Goal: Transaction & Acquisition: Book appointment/travel/reservation

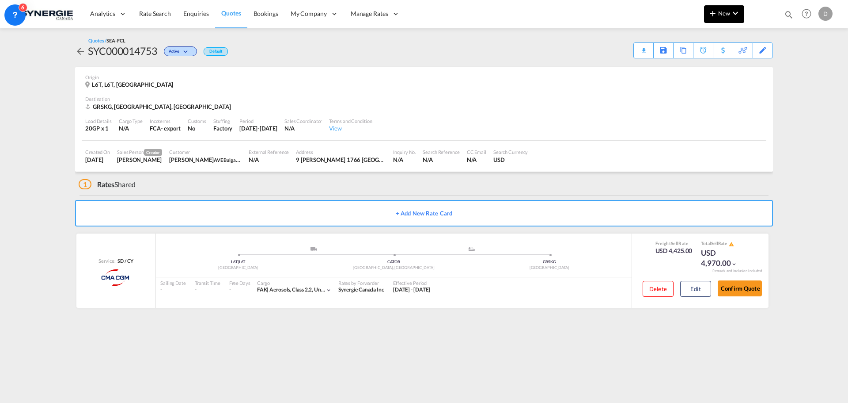
click at [725, 15] on span "New" at bounding box center [724, 13] width 33 height 7
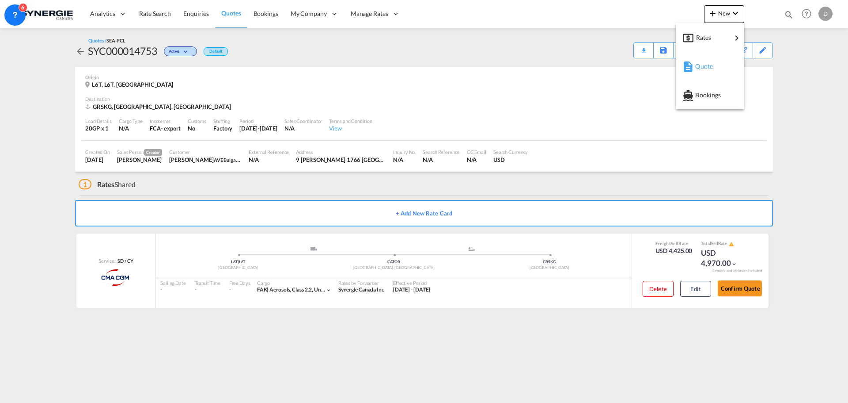
click at [703, 63] on span "Quote" at bounding box center [700, 66] width 10 height 18
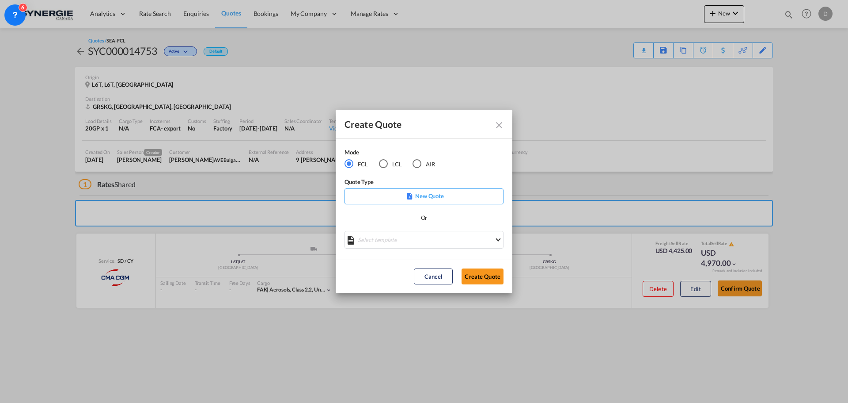
click at [402, 243] on md-select "Select template *NEW* FCL FREEHAND / DAP Pablo Gomez Saldarriaga | 10 Jul 2025 …" at bounding box center [424, 240] width 159 height 18
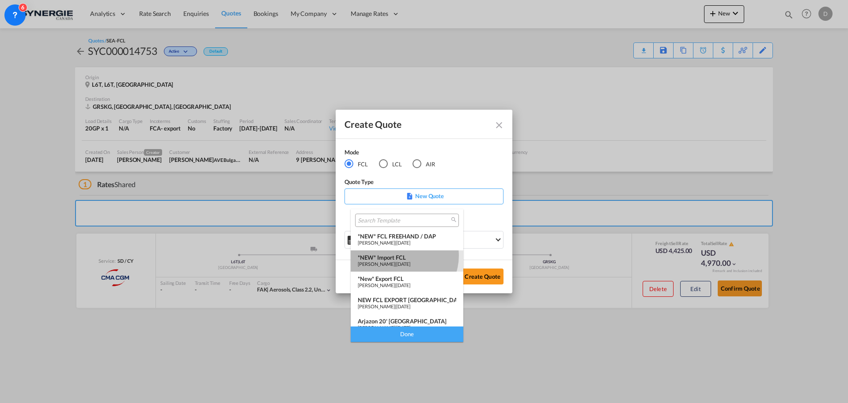
click at [402, 255] on div "*NEW* Import FCL" at bounding box center [407, 257] width 99 height 7
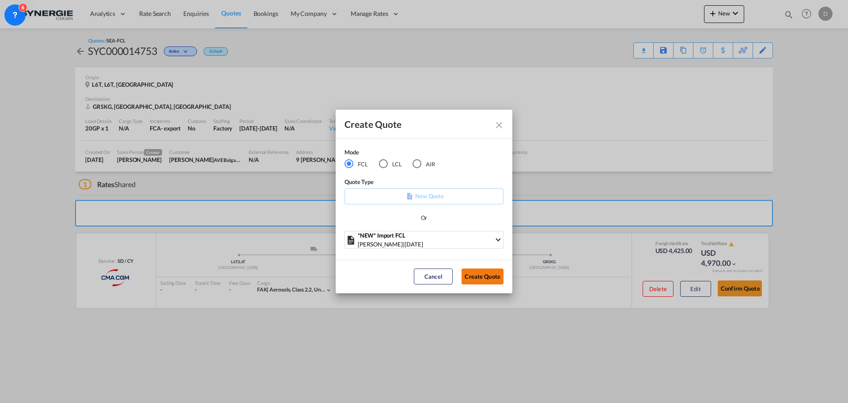
click at [491, 269] on button "Create Quote" at bounding box center [483, 276] width 42 height 16
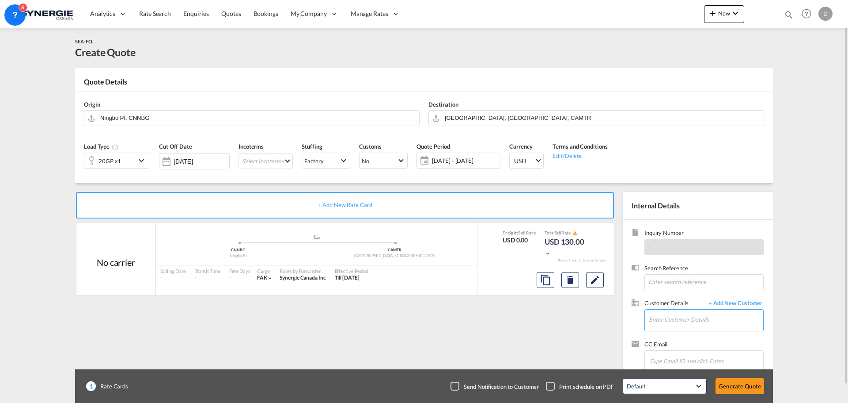
click at [707, 319] on input "Enter Customer Details" at bounding box center [706, 319] width 114 height 20
paste input "josem@paradox.com"
click at [664, 298] on div "Jose Matute josem@paradox.com | Paradox" at bounding box center [706, 297] width 115 height 24
type input "Paradox, Jose Matute, josem@paradox.com"
click at [138, 159] on md-icon "icon-chevron-down" at bounding box center [142, 160] width 13 height 11
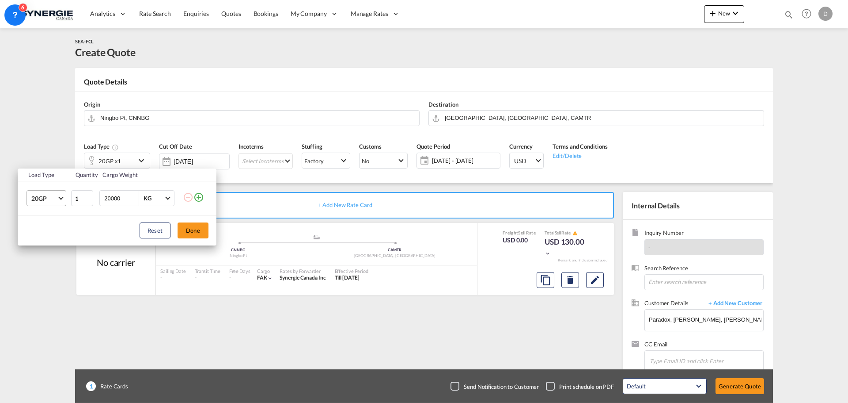
click at [62, 196] on span "Choose: \a20GP" at bounding box center [60, 197] width 5 height 5
click at [35, 242] on div "40HC" at bounding box center [39, 240] width 16 height 9
click at [185, 227] on button "Done" at bounding box center [193, 230] width 31 height 16
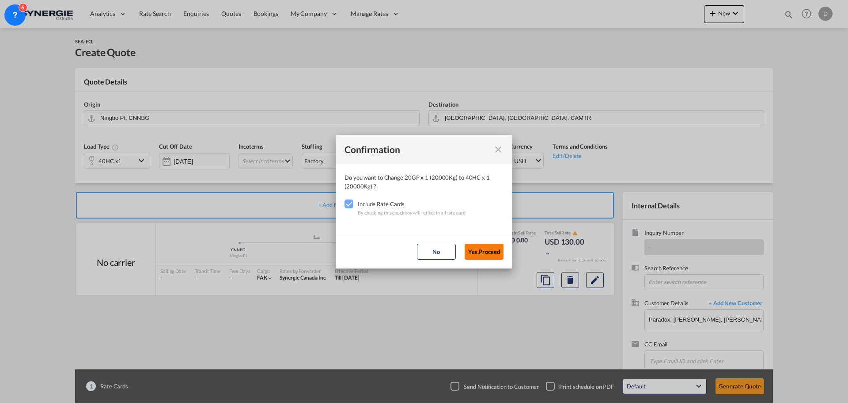
click at [491, 251] on button "Yes,Proceed" at bounding box center [484, 251] width 39 height 16
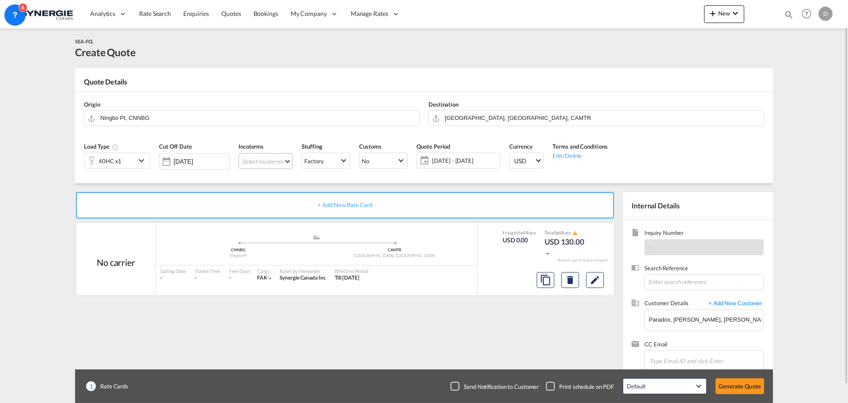
click at [285, 160] on md-select "Select Incoterms FOB - export Free on Board FCA - import Free Carrier FOB - imp…" at bounding box center [266, 161] width 54 height 16
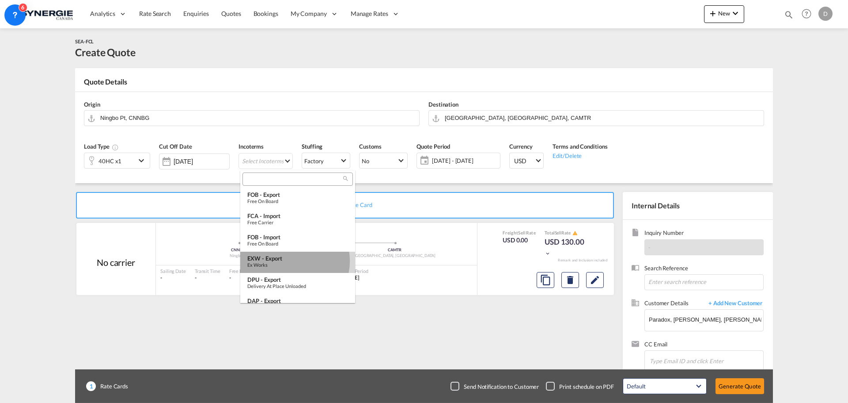
click at [293, 261] on div "EXW - export" at bounding box center [297, 257] width 101 height 7
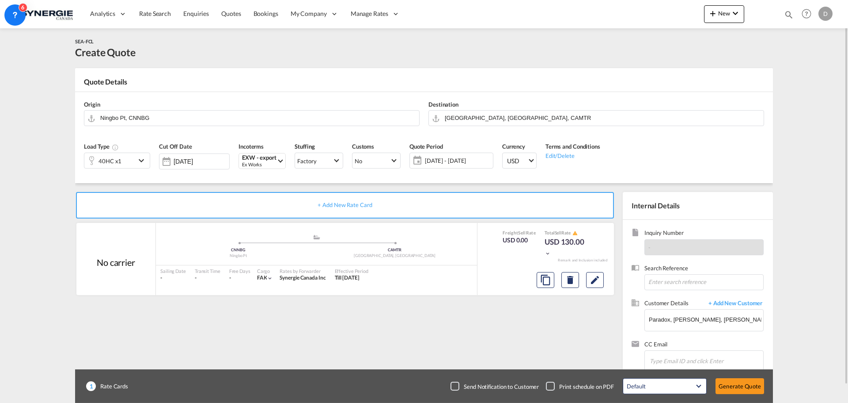
click at [457, 162] on span "15 Sep - 15 Oct 2025" at bounding box center [458, 160] width 66 height 8
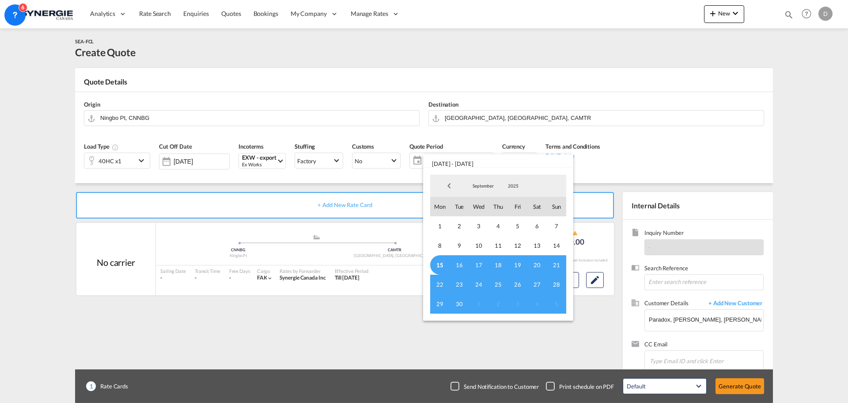
drag, startPoint x: 439, startPoint y: 265, endPoint x: 442, endPoint y: 270, distance: 5.7
click at [439, 265] on span "15" at bounding box center [439, 264] width 19 height 19
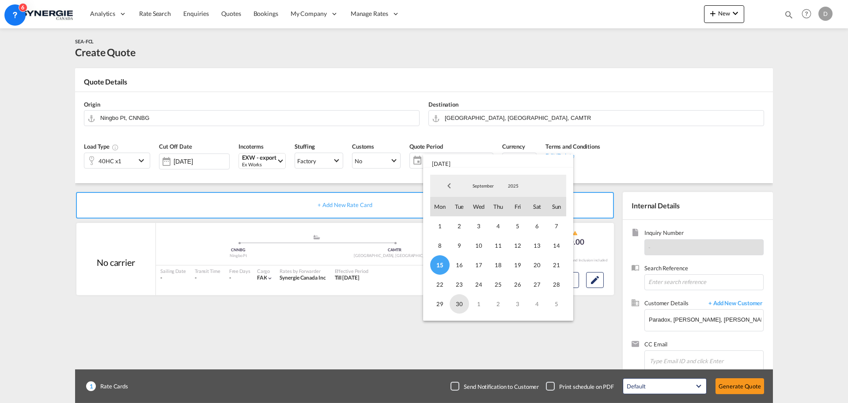
click at [459, 307] on span "30" at bounding box center [459, 303] width 19 height 19
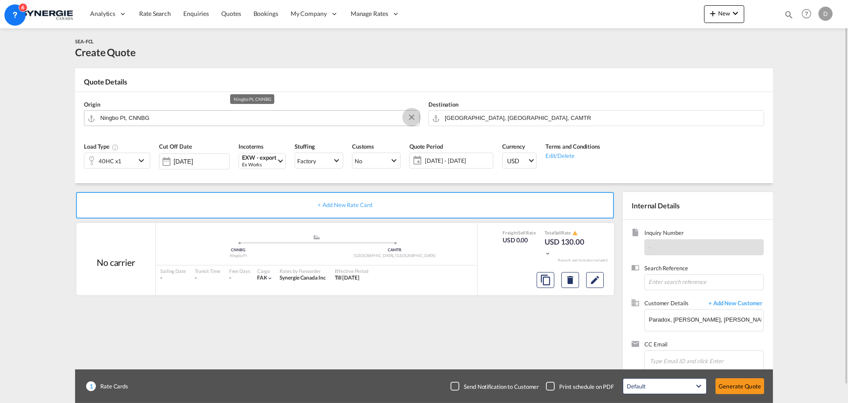
click at [408, 116] on button "Clear Input" at bounding box center [411, 116] width 13 height 13
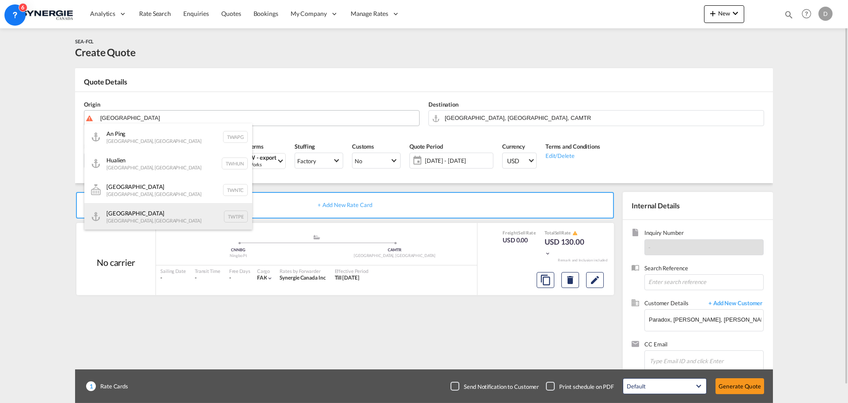
click at [141, 214] on div "Taipei Taiwan, Province of China TWTPE" at bounding box center [168, 216] width 168 height 27
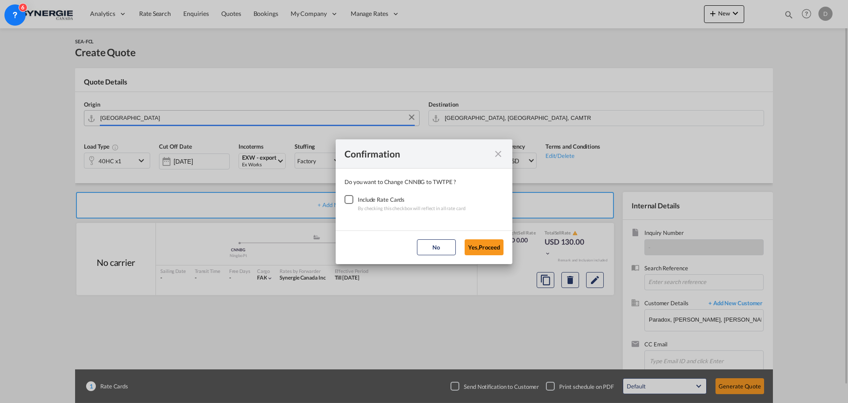
type input "Taipei, TWTPE"
click at [348, 200] on div "Checkbox No Ink" at bounding box center [349, 199] width 9 height 9
click at [467, 247] on button "Yes,Proceed" at bounding box center [484, 247] width 39 height 16
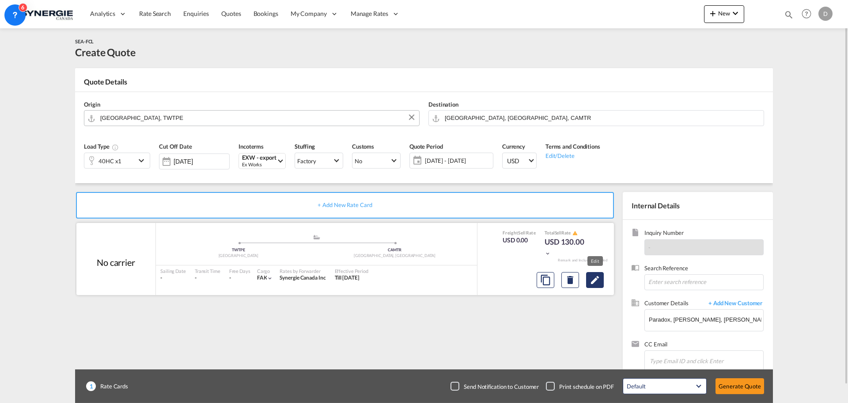
click at [599, 284] on md-icon "Edit" at bounding box center [595, 279] width 11 height 11
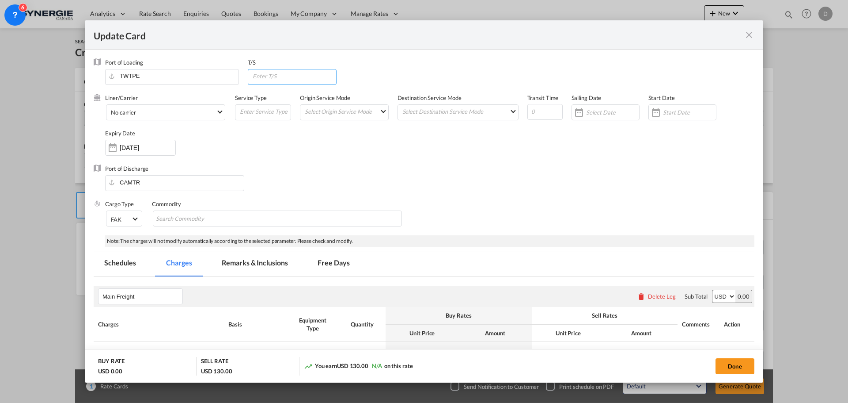
click at [276, 73] on input "Update Card Port ..." at bounding box center [294, 75] width 85 height 13
type input "[GEOGRAPHIC_DATA]"
click at [257, 145] on div "Liner/Carrier No carrier 2HM LOGISTICS D.O.O AAXL GLOBAL SHIPPING LINES LLC ABD…" at bounding box center [429, 129] width 649 height 71
click at [212, 110] on span "No carrier" at bounding box center [163, 113] width 105 height 8
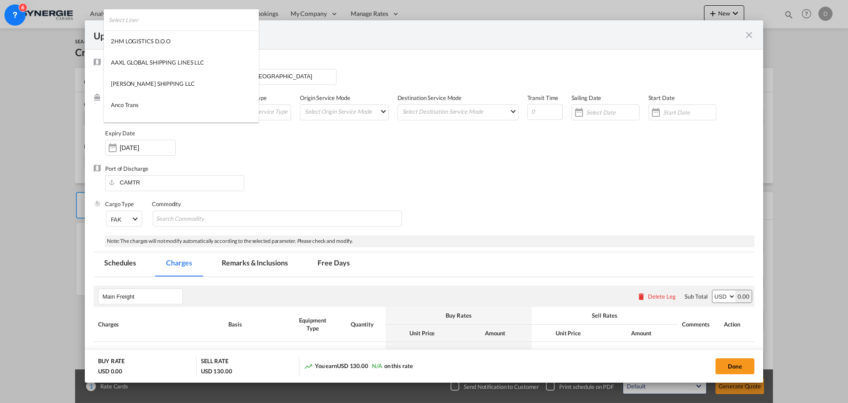
click at [172, 22] on input "search" at bounding box center [184, 19] width 150 height 21
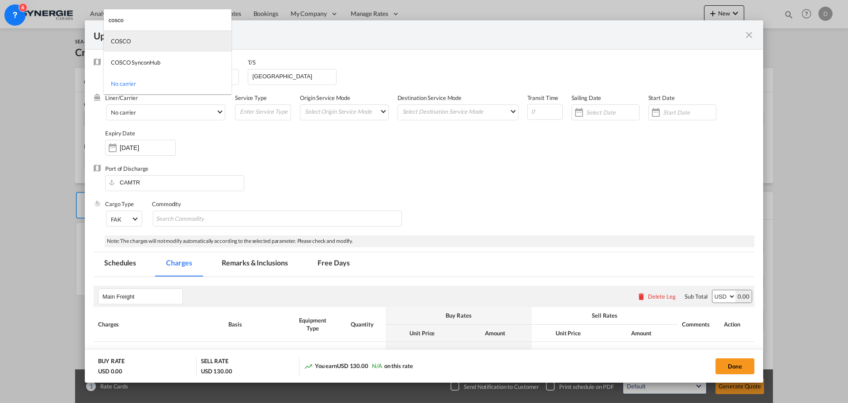
type input "cosco"
click at [156, 41] on md-option "COSCO" at bounding box center [168, 40] width 128 height 21
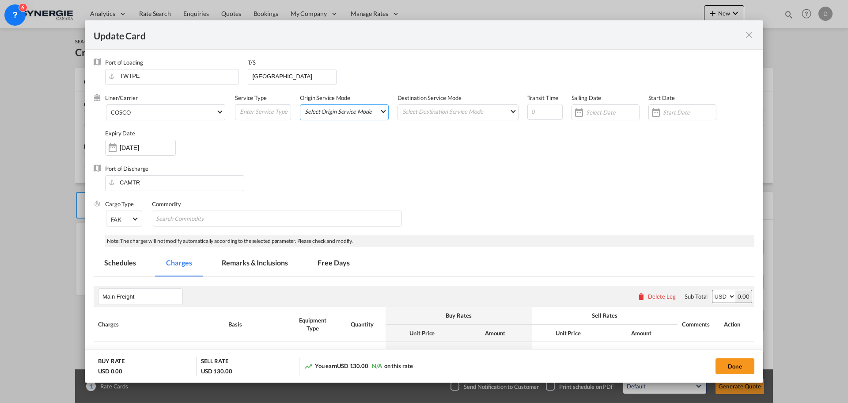
click at [372, 113] on md-select "Select Origin Service Mode SD CY" at bounding box center [346, 111] width 84 height 12
click at [355, 119] on md-option "SD" at bounding box center [344, 110] width 97 height 21
click at [427, 116] on md-select "Select Destination Service Mode SD CY" at bounding box center [460, 111] width 117 height 12
click at [427, 116] on md-option "SD" at bounding box center [456, 110] width 129 height 21
click at [587, 167] on div "Port of Discharge CAMTR" at bounding box center [424, 181] width 661 height 35
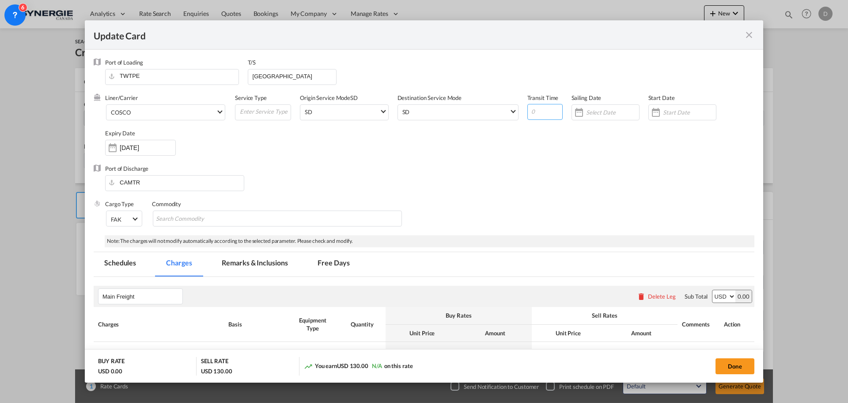
click at [537, 111] on input "Update Card Port ..." at bounding box center [545, 112] width 35 height 16
type input "40"
click at [651, 114] on div "Update Card Port ..." at bounding box center [656, 112] width 14 height 18
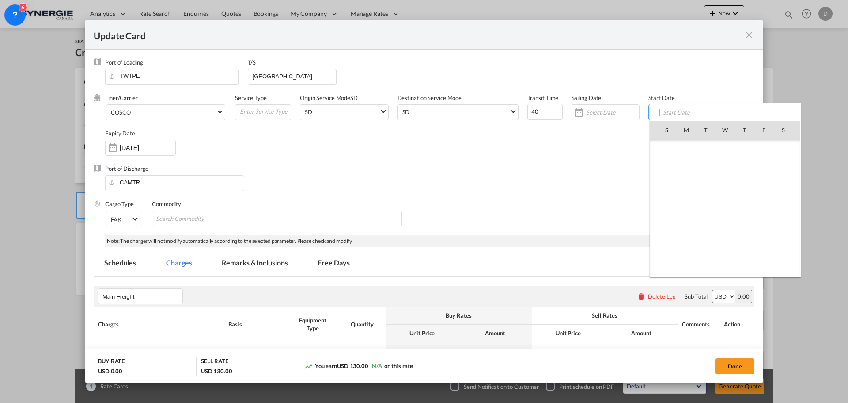
scroll to position [204664, 0]
click at [693, 201] on span "15" at bounding box center [686, 207] width 19 height 19
type input "15 Sep 2025"
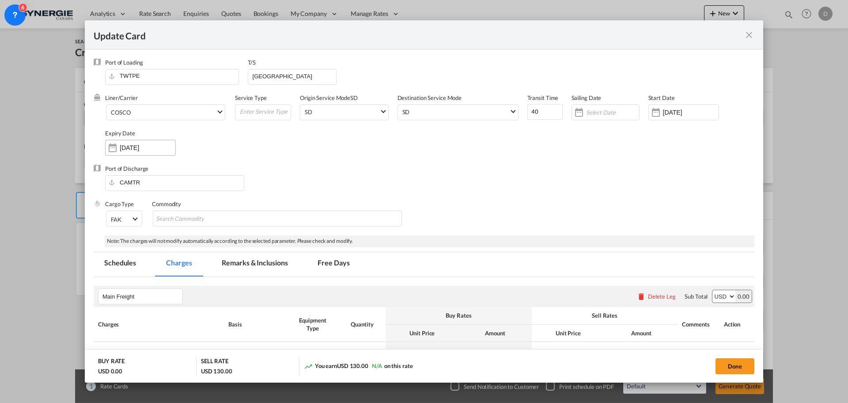
click at [112, 151] on div "Update Card Port ..." at bounding box center [113, 148] width 14 height 18
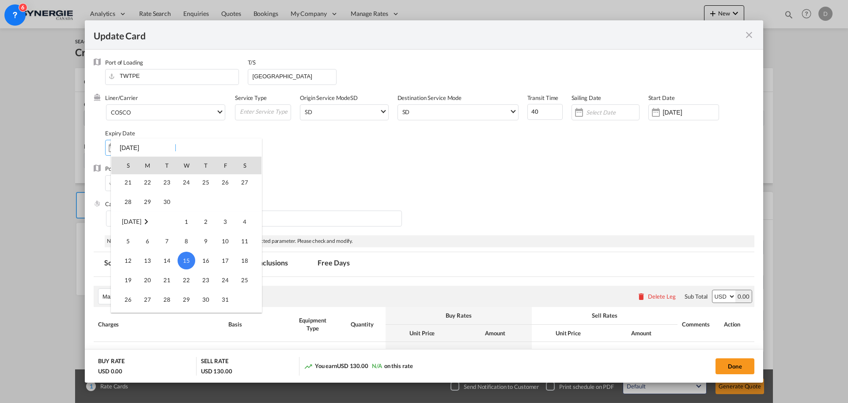
scroll to position [73, 0]
click at [171, 209] on span "30" at bounding box center [167, 209] width 18 height 18
type input "30 Sep 2025"
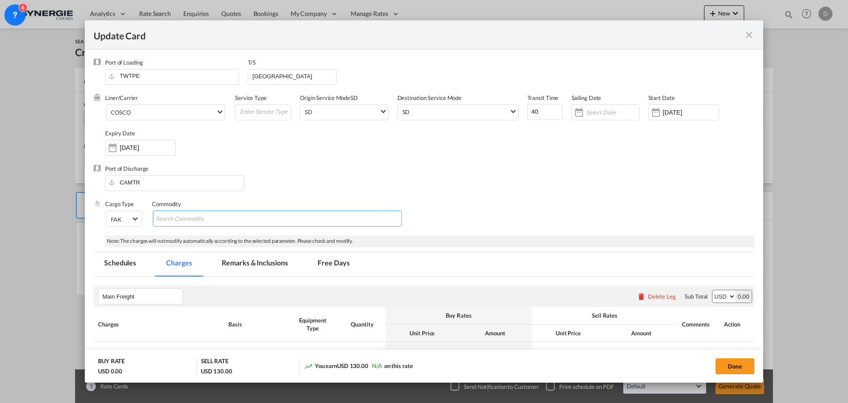
click at [201, 220] on input "Chips input." at bounding box center [196, 219] width 81 height 14
type input "General Cargo"
click at [554, 201] on div "Cargo Type FAK FAK GCR GDSM General Cargo Hazardous Cargo Ambient Foodstuff Chi…" at bounding box center [429, 217] width 649 height 35
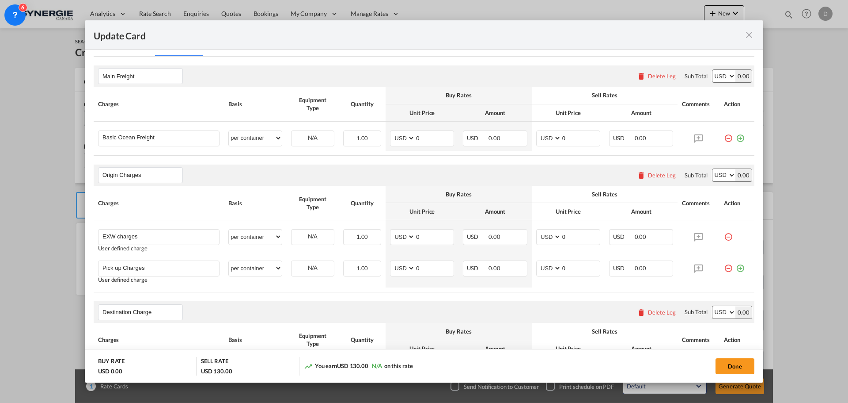
scroll to position [221, 0]
drag, startPoint x: 413, startPoint y: 138, endPoint x: 422, endPoint y: 138, distance: 8.4
click at [422, 138] on input "0" at bounding box center [434, 136] width 38 height 13
type input "3830"
type input "4100"
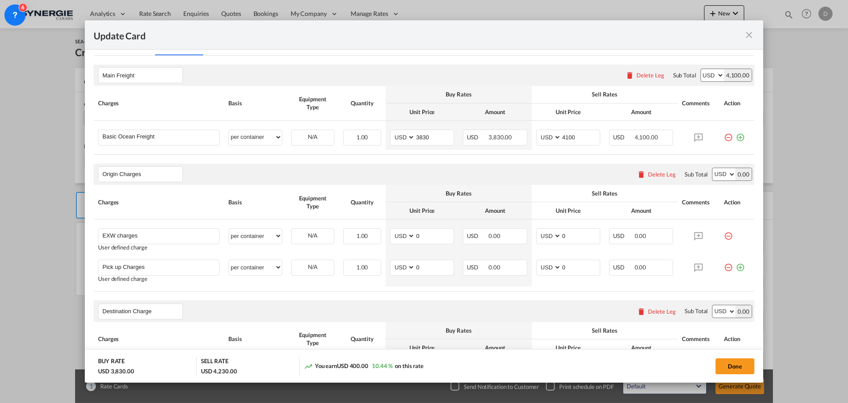
click at [342, 165] on div "Origin Charges Please enter leg name Leg Name Already Exists Delete Leg Sub Tot…" at bounding box center [424, 173] width 661 height 21
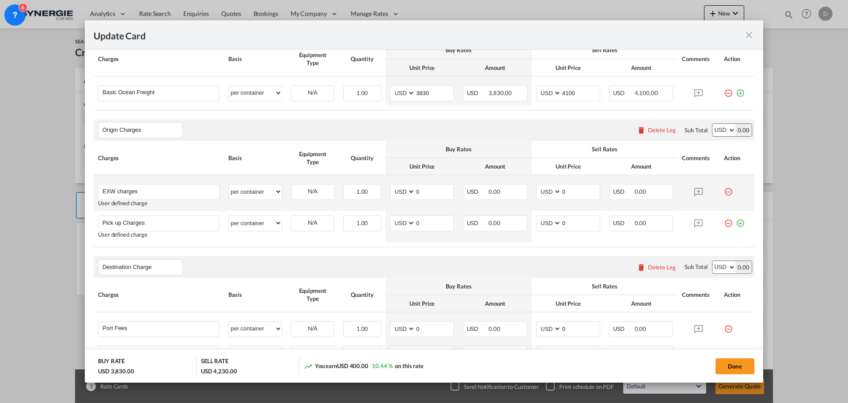
scroll to position [309, 0]
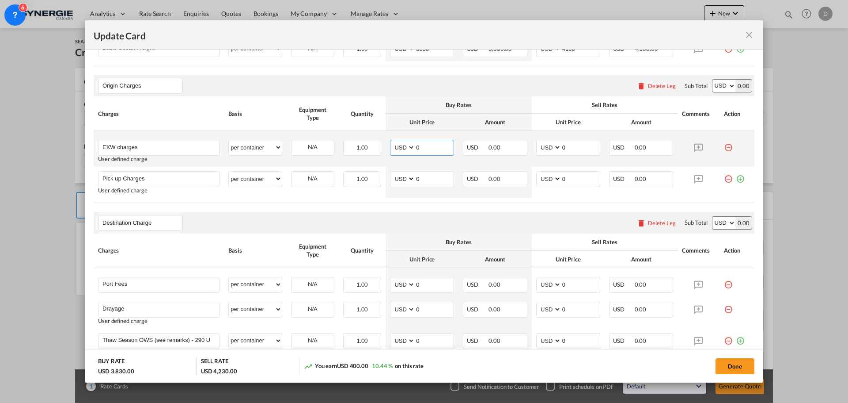
click at [415, 148] on input "0" at bounding box center [434, 146] width 38 height 13
drag, startPoint x: 414, startPoint y: 147, endPoint x: 419, endPoint y: 145, distance: 5.2
click at [419, 145] on input "0" at bounding box center [434, 146] width 38 height 13
type input "780"
type input "840"
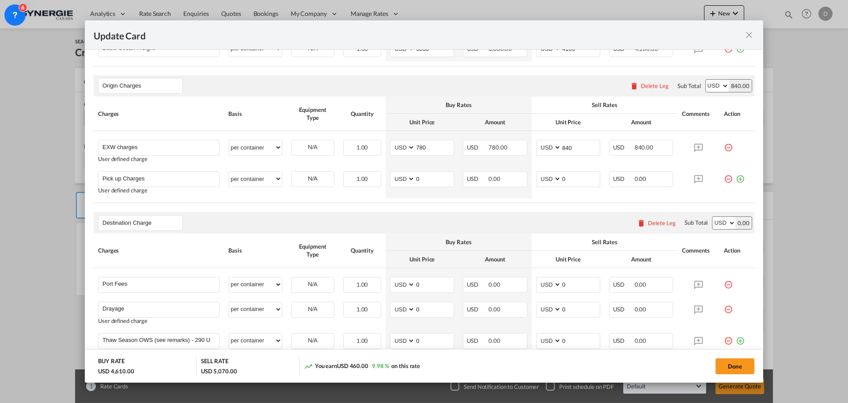
click at [329, 201] on table "Charges Basis Equipment Type Quantity Buy Rates Sell Rates Comments Action Unit…" at bounding box center [424, 149] width 661 height 106
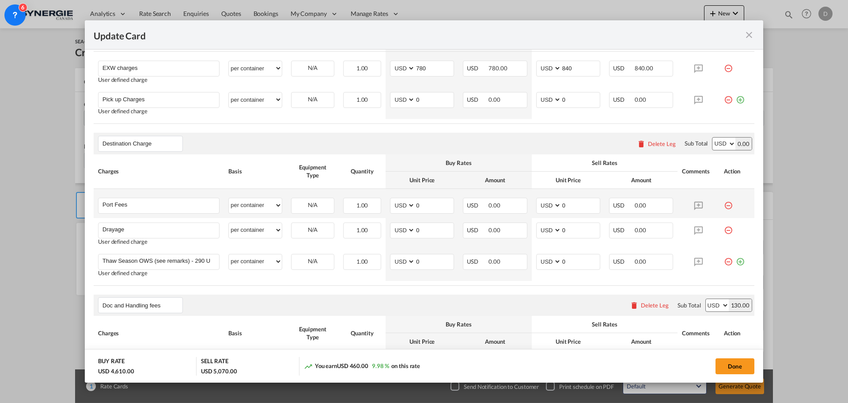
scroll to position [398, 0]
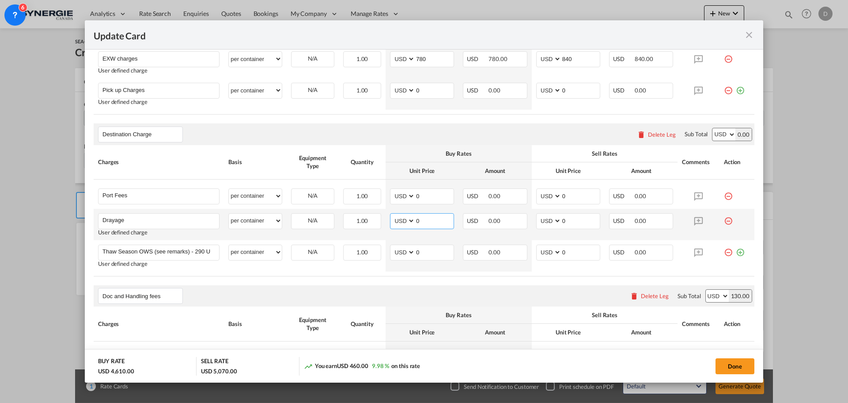
drag, startPoint x: 416, startPoint y: 222, endPoint x: 425, endPoint y: 222, distance: 8.8
click at [425, 222] on input "0" at bounding box center [434, 219] width 38 height 13
type input "304"
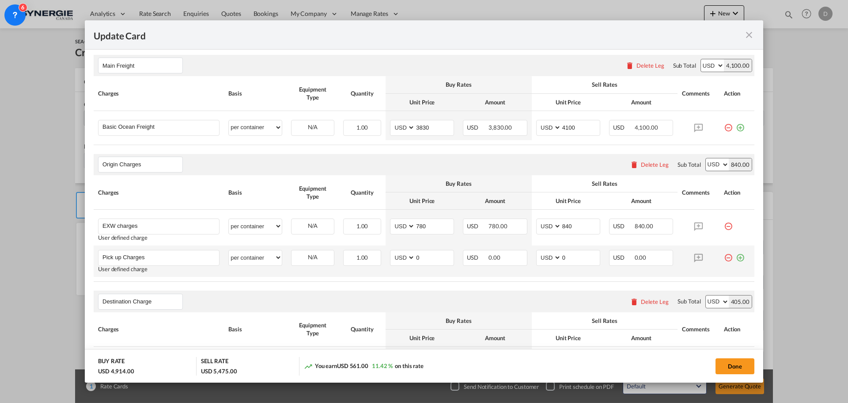
scroll to position [177, 0]
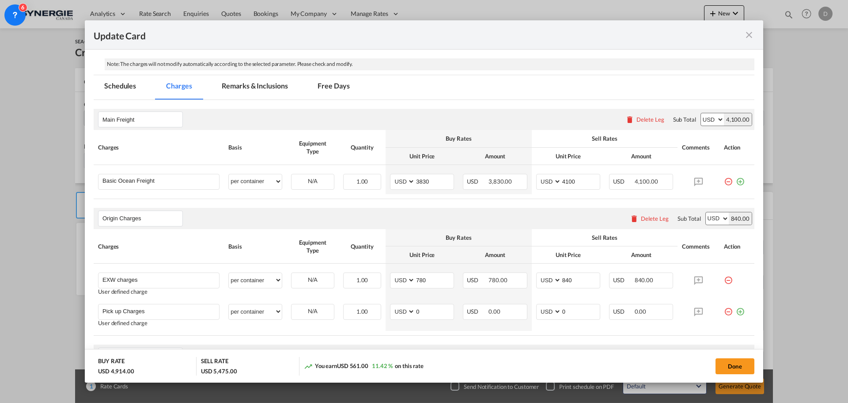
type input "405"
click at [274, 87] on md-tab-item "Remarks & Inclusions" at bounding box center [254, 87] width 87 height 24
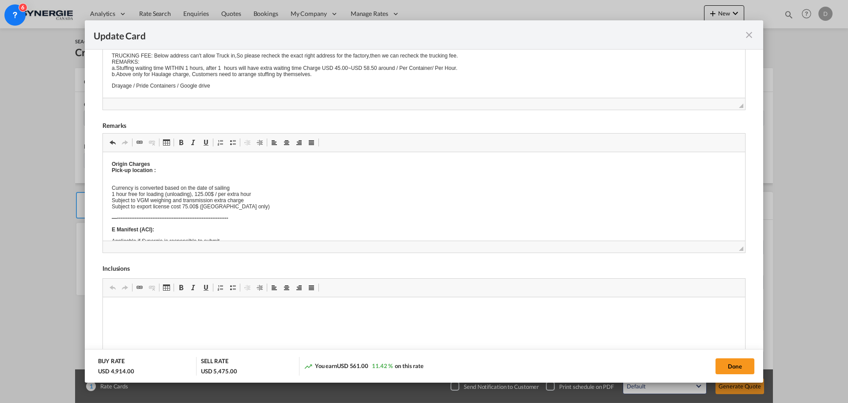
scroll to position [116, 0]
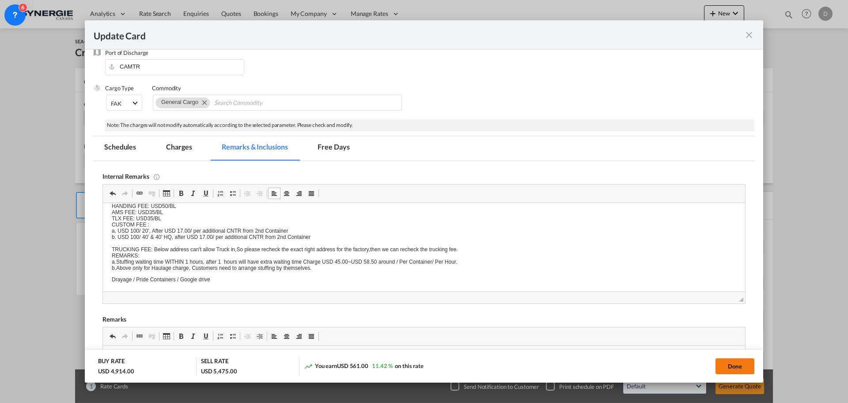
click at [733, 367] on button "Done" at bounding box center [735, 366] width 39 height 16
type input "14 Sep 2025"
type input "29 Sep 2025"
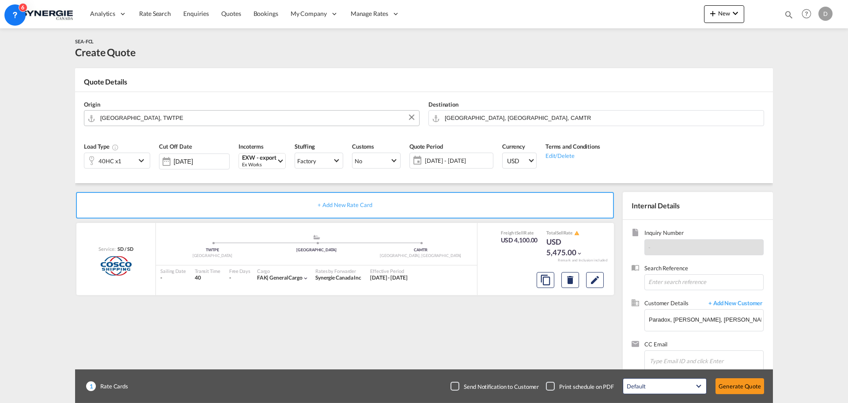
scroll to position [100, 0]
click at [594, 281] on md-icon "Edit" at bounding box center [595, 279] width 11 height 11
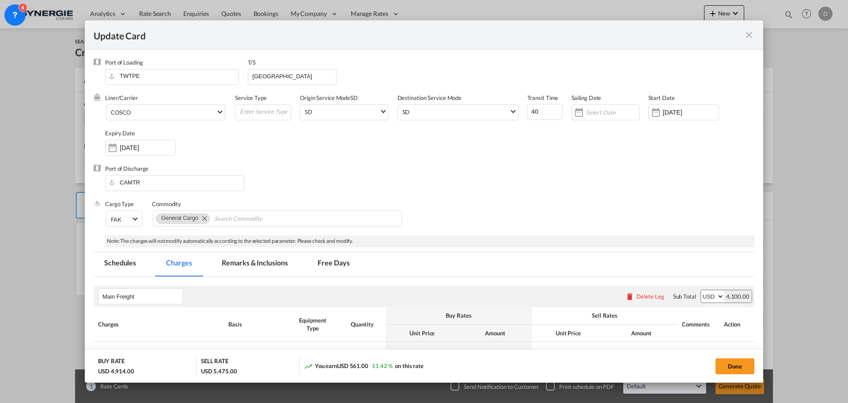
scroll to position [133, 0]
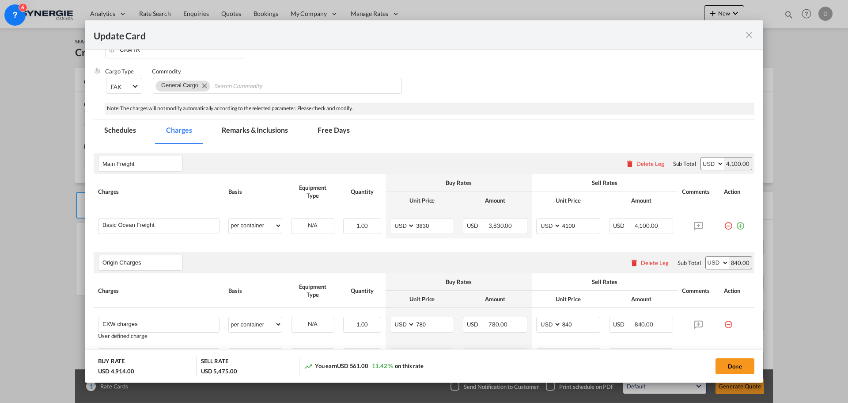
click at [270, 134] on md-tab-item "Remarks & Inclusions" at bounding box center [254, 131] width 87 height 24
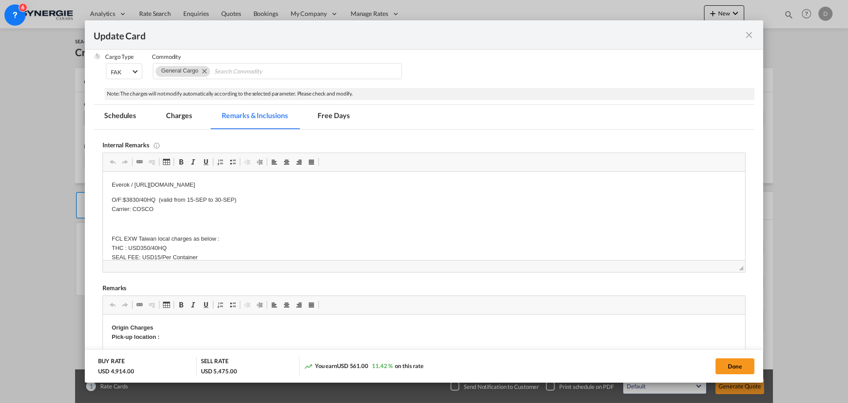
scroll to position [221, 0]
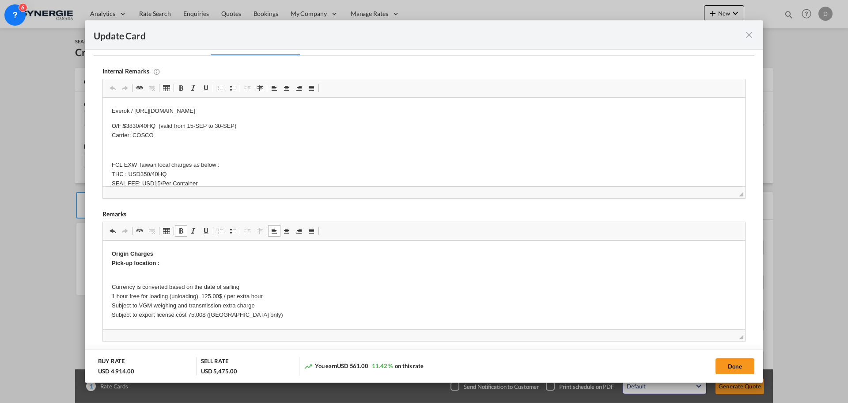
click at [176, 264] on p "Origin Charges Pick-up location :" at bounding box center [424, 258] width 625 height 19
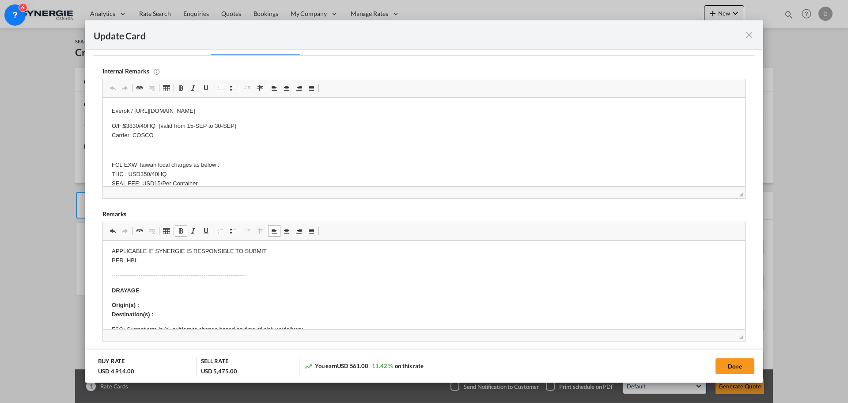
scroll to position [295, 0]
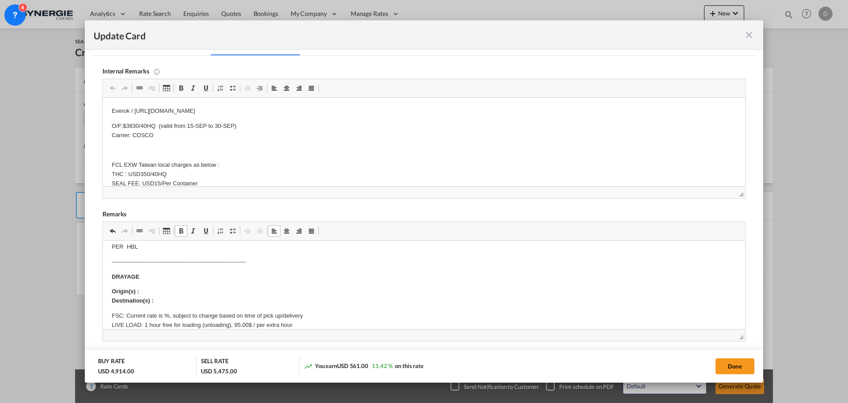
click at [150, 287] on p "Origin(s) : Destination(s) :" at bounding box center [424, 296] width 625 height 19
click at [181, 299] on p "Origin(s) : Montreal CY Destination(s) :" at bounding box center [424, 296] width 625 height 19
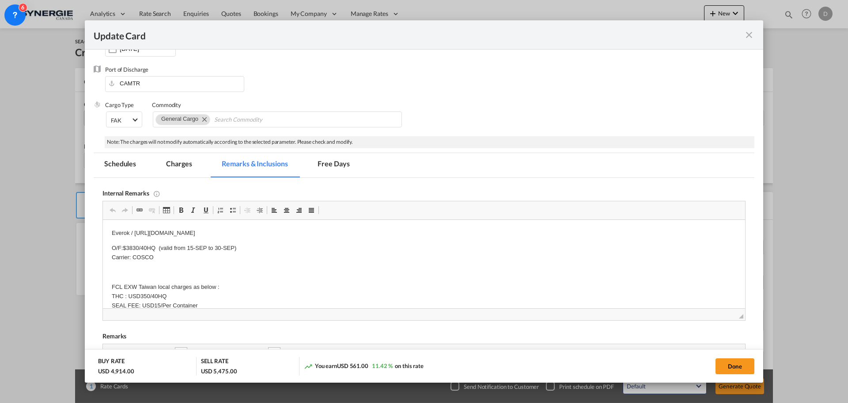
scroll to position [44, 0]
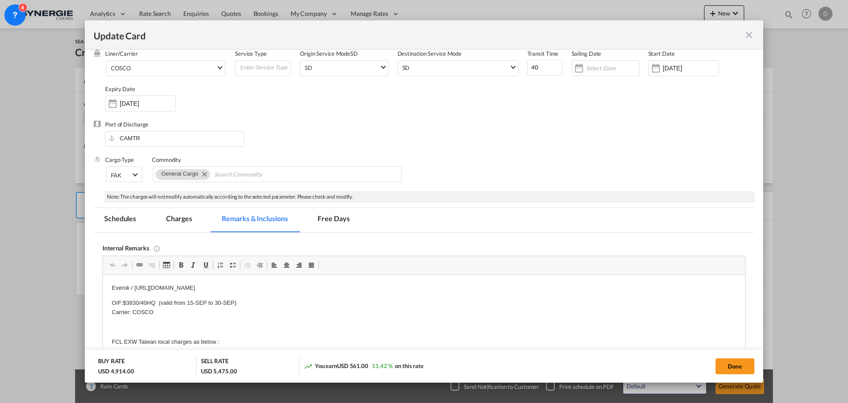
click at [178, 223] on md-tab-item "Charges" at bounding box center [179, 220] width 47 height 24
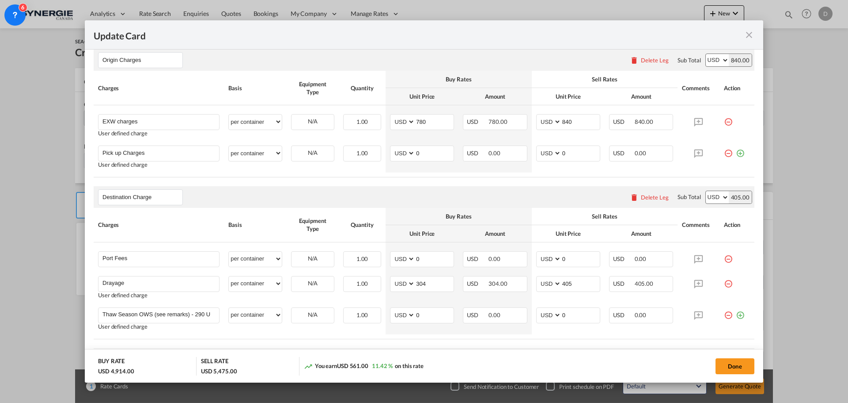
scroll to position [353, 0]
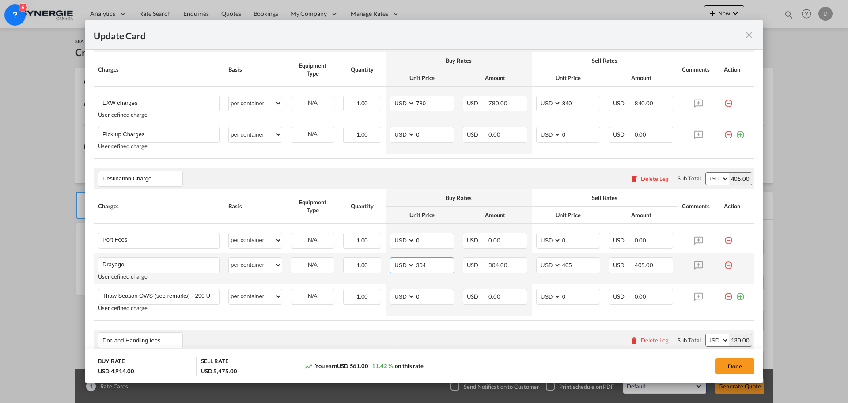
click at [418, 265] on input "304" at bounding box center [434, 264] width 38 height 13
type input "405"
click at [563, 262] on input "405" at bounding box center [581, 264] width 38 height 13
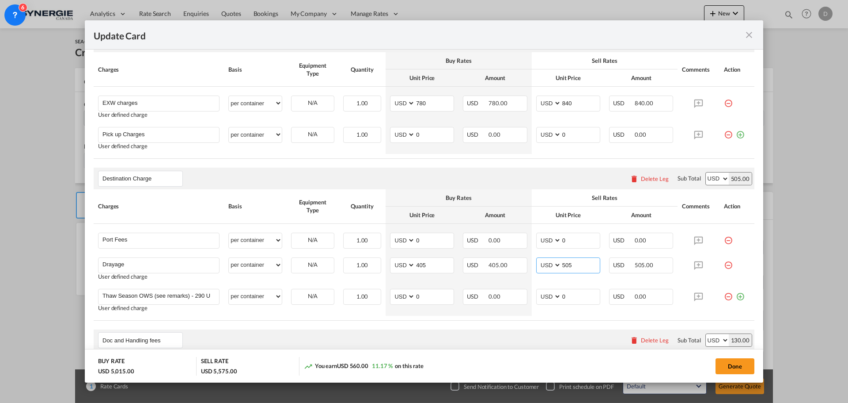
type input "505"
click at [500, 332] on div "Doc and Handling fees Please enter leg name Leg Name Already Exists Delete Leg …" at bounding box center [424, 339] width 661 height 21
click at [722, 364] on button "Done" at bounding box center [735, 366] width 39 height 16
type input "14 Sep 2025"
type input "29 Sep 2025"
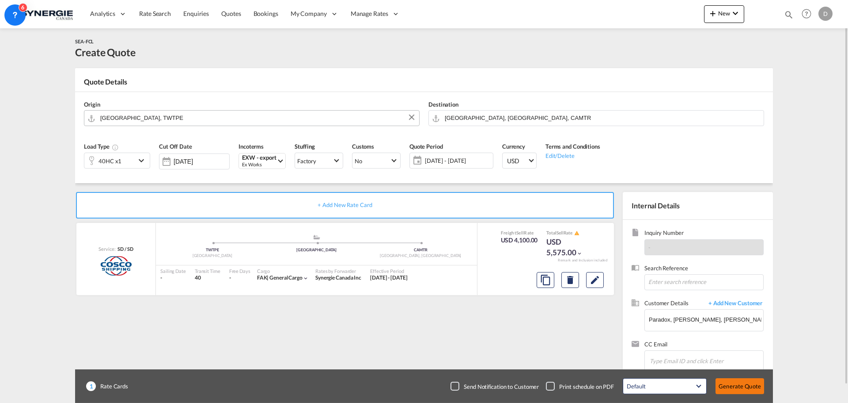
click at [731, 385] on button "Generate Quote" at bounding box center [740, 386] width 49 height 16
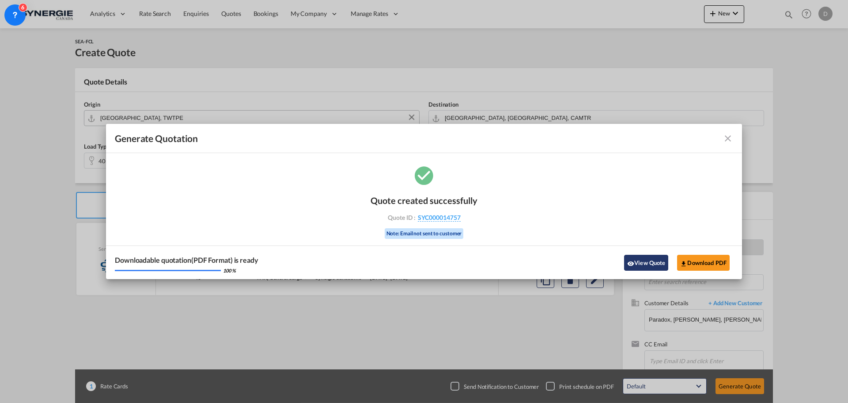
click at [648, 262] on button "View Quote" at bounding box center [646, 262] width 44 height 16
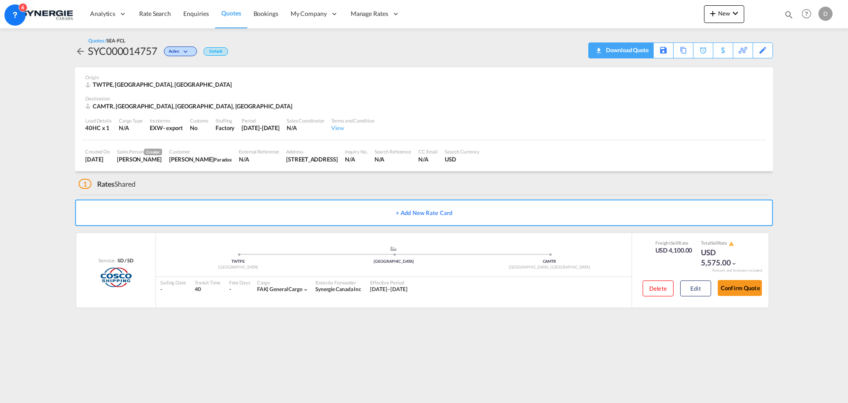
click at [641, 55] on div "Download Quote" at bounding box center [626, 50] width 45 height 14
click at [789, 12] on md-icon "icon-magnify" at bounding box center [789, 15] width 10 height 10
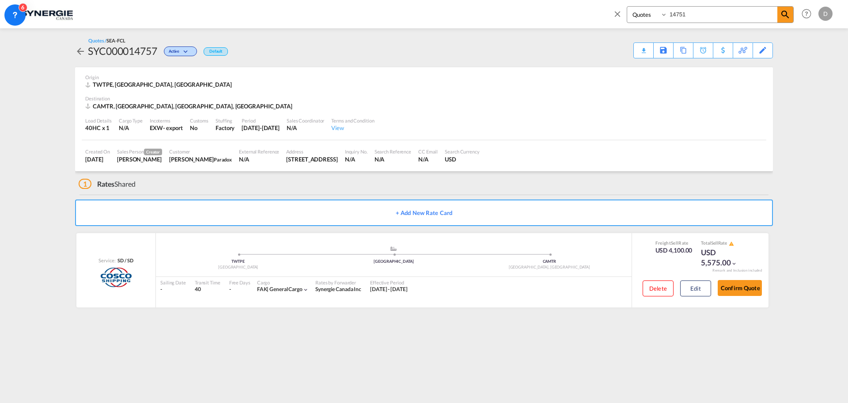
click at [651, 12] on select "Bookings Quotes Enquiries" at bounding box center [648, 15] width 42 height 16
click at [681, 12] on input "14751" at bounding box center [723, 14] width 110 height 15
type input "14713"
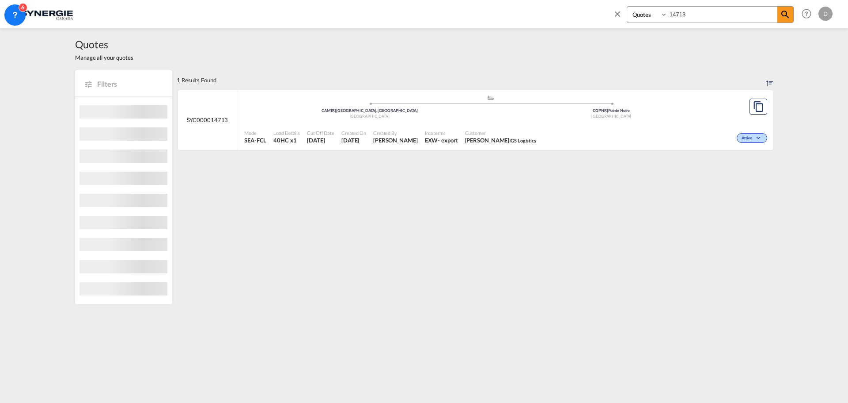
click at [425, 140] on div "EXW" at bounding box center [431, 140] width 13 height 8
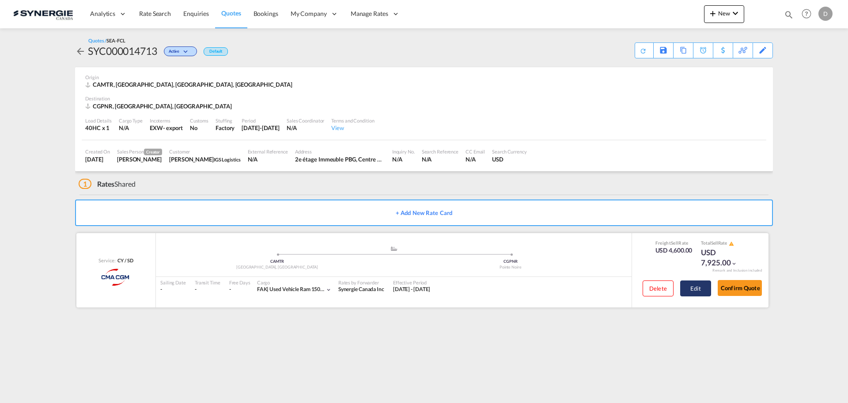
click at [700, 290] on button "Edit" at bounding box center [695, 288] width 31 height 16
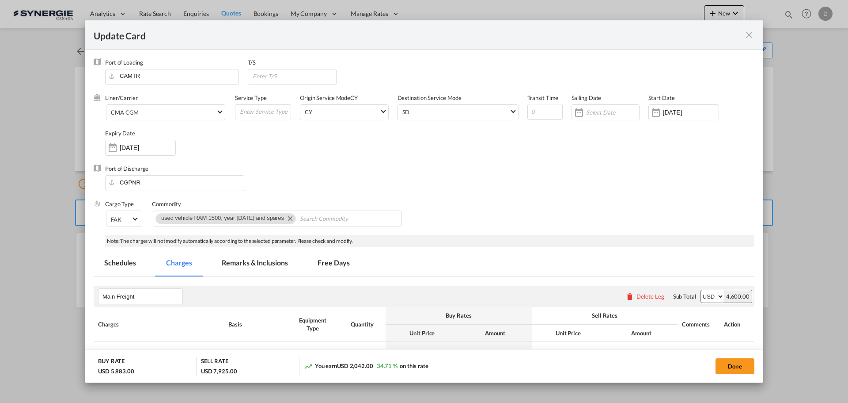
select select "per container"
select select "per vehicle"
select select "per container"
select select "per B/L"
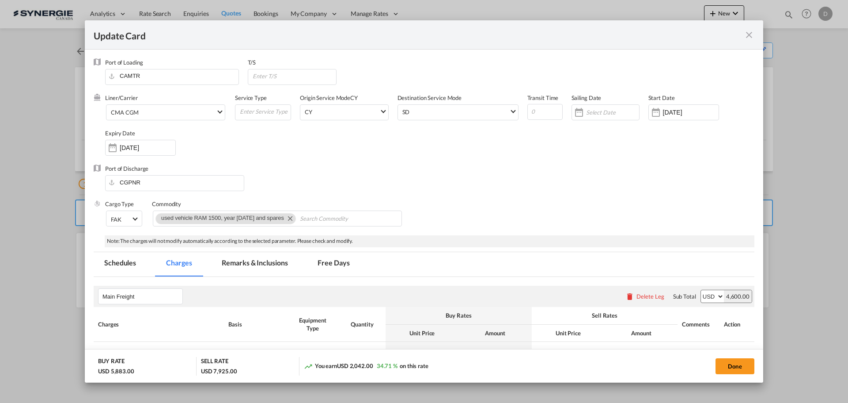
select select "per B/L"
select select "per shipment"
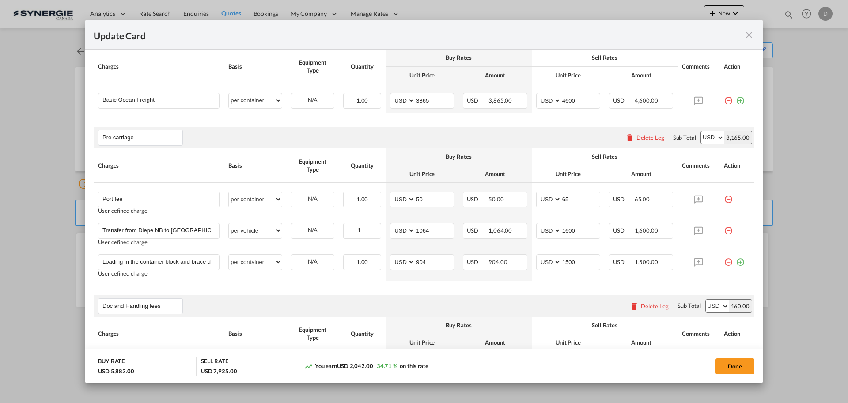
scroll to position [265, 0]
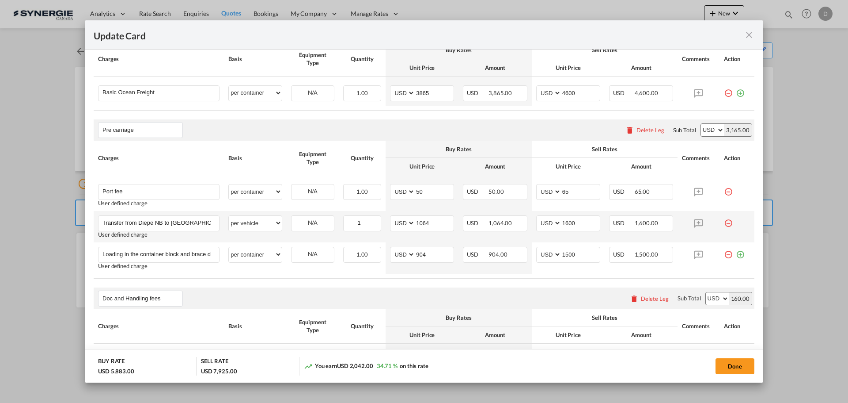
click at [724, 222] on md-icon "icon-minus-circle-outline red-400-fg" at bounding box center [728, 219] width 9 height 9
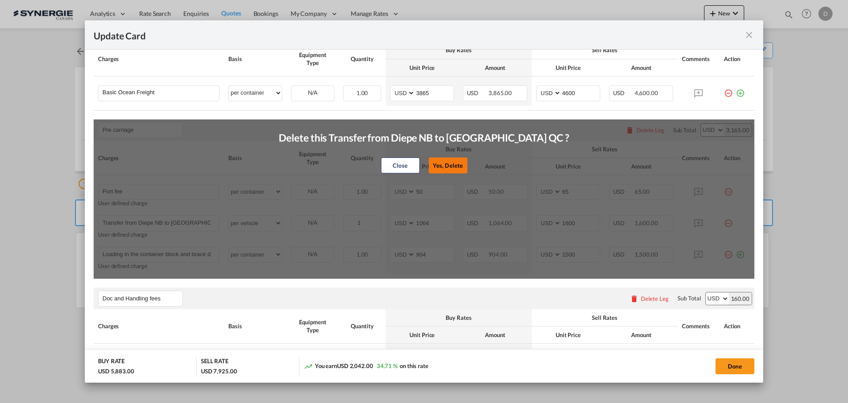
click at [448, 161] on button "Yes, Delete" at bounding box center [448, 165] width 39 height 16
type input "Loading in the container block and brace drayage"
select select "per container"
type input "904"
type input "1500"
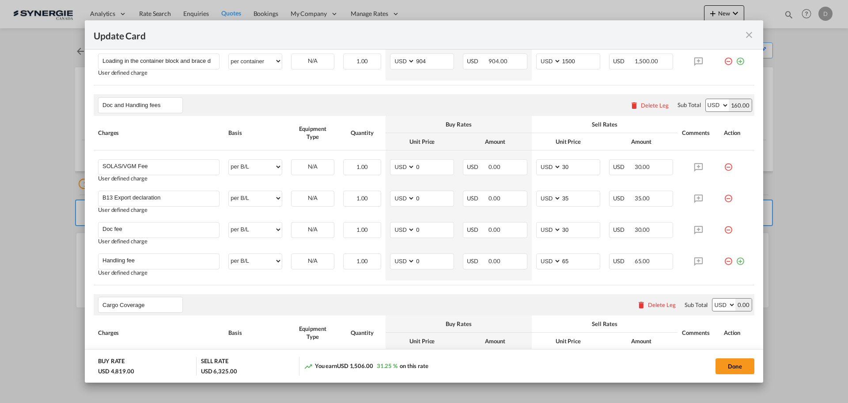
scroll to position [442, 0]
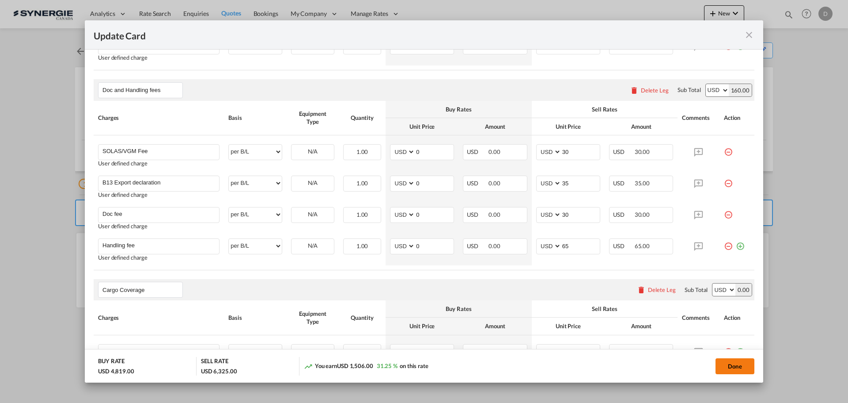
click at [727, 366] on button "Done" at bounding box center [735, 366] width 39 height 16
type input "11 Sep 2025"
type input "29 Sep 2025"
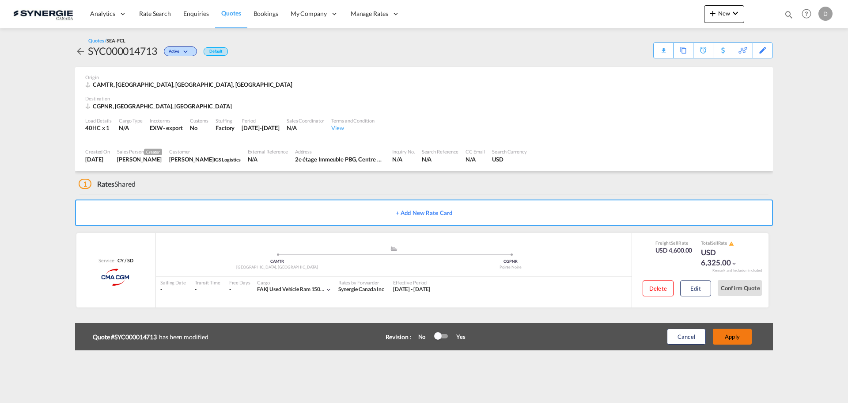
click at [724, 338] on button "Apply" at bounding box center [732, 336] width 39 height 16
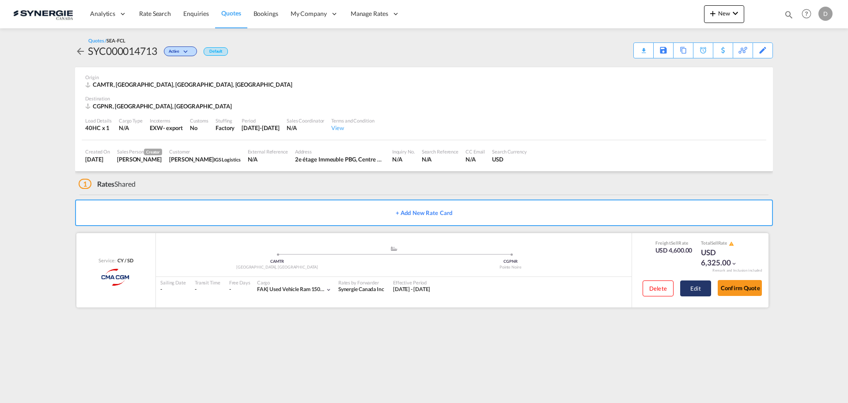
click at [700, 284] on button "Edit" at bounding box center [695, 288] width 31 height 16
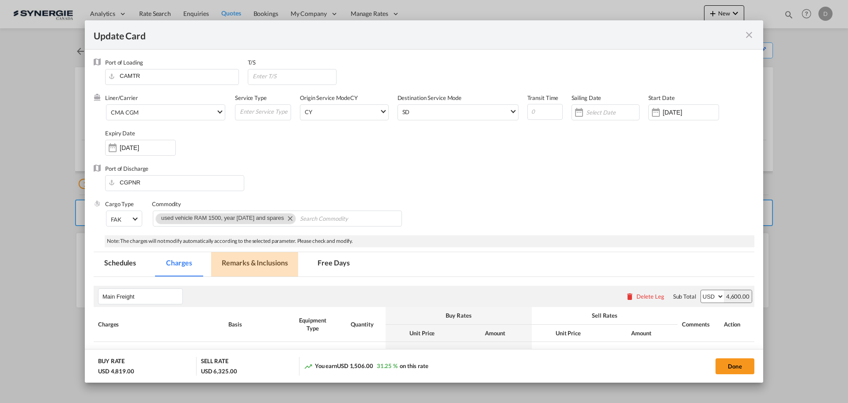
click at [242, 260] on md-tab-item "Remarks & Inclusions" at bounding box center [254, 264] width 87 height 24
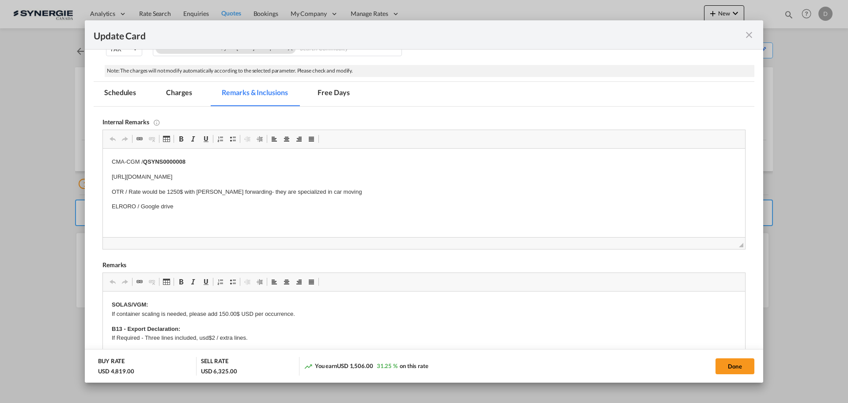
scroll to position [0, 0]
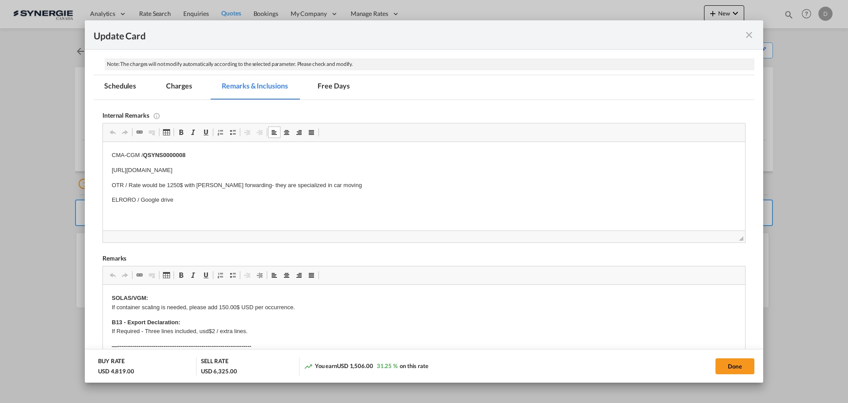
drag, startPoint x: 344, startPoint y: 185, endPoint x: 286, endPoint y: 183, distance: 57.9
drag, startPoint x: 343, startPoint y: 186, endPoint x: 106, endPoint y: 180, distance: 237.4
click at [106, 180] on html "CMA-CGM / QSYNS0000008 https://app.frontapp.com/open/msg_1hkmvo0f?key=3465VIuOV…" at bounding box center [424, 178] width 642 height 72
click at [733, 363] on button "Done" at bounding box center [735, 366] width 39 height 16
type input "11 Sep 2025"
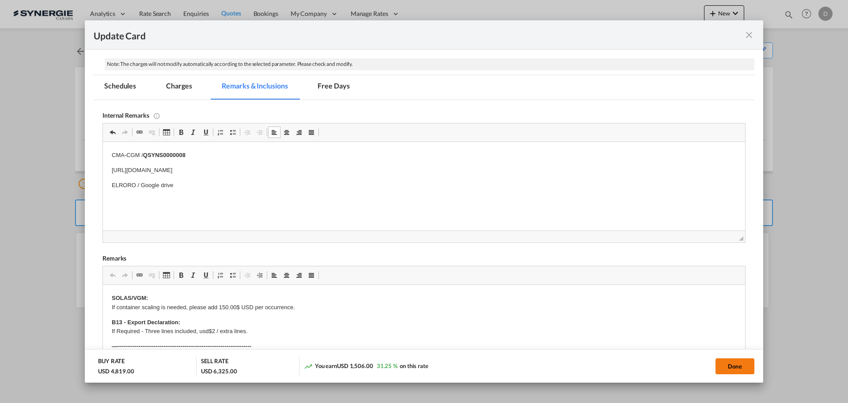
type input "29 Sep 2025"
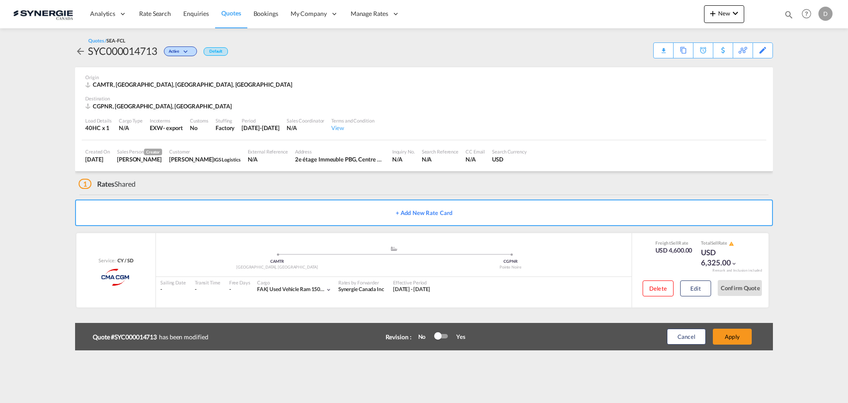
scroll to position [100, 0]
click at [721, 335] on button "Apply" at bounding box center [732, 336] width 39 height 16
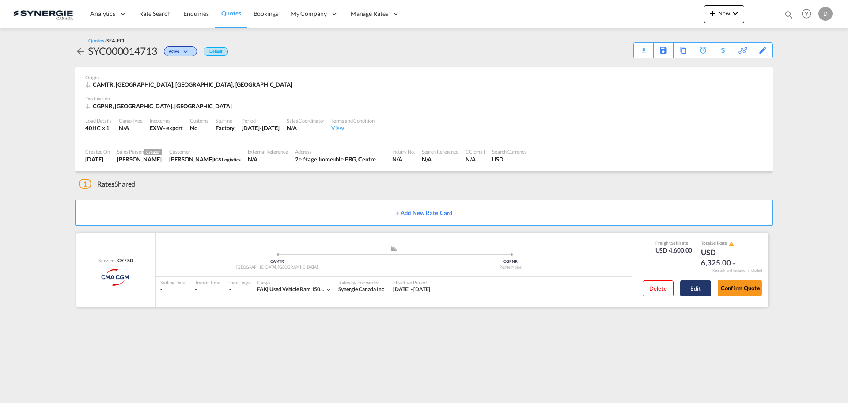
click at [693, 291] on button "Edit" at bounding box center [695, 288] width 31 height 16
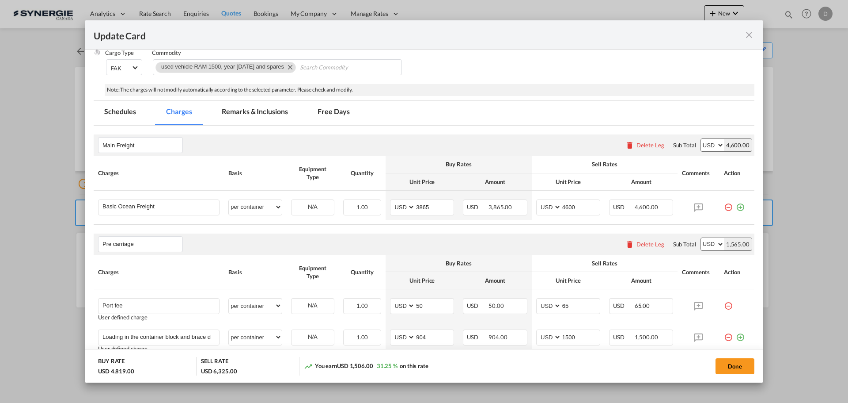
scroll to position [177, 0]
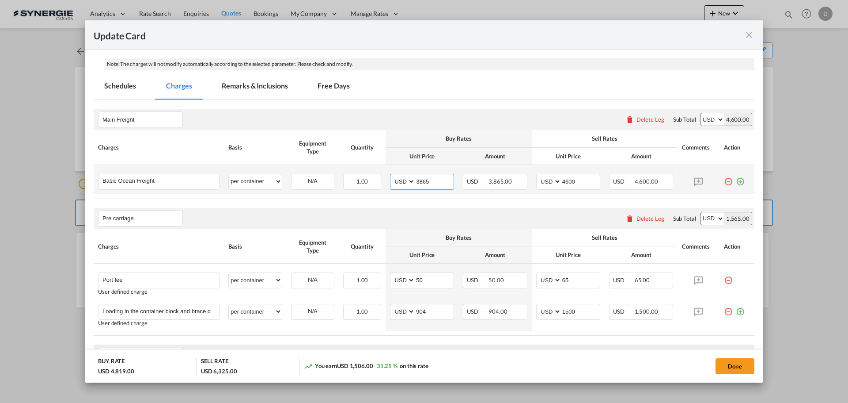
click at [420, 183] on input "3865" at bounding box center [434, 180] width 38 height 13
type input "3907"
click at [728, 365] on button "Done" at bounding box center [735, 366] width 39 height 16
type input "11 Sep 2025"
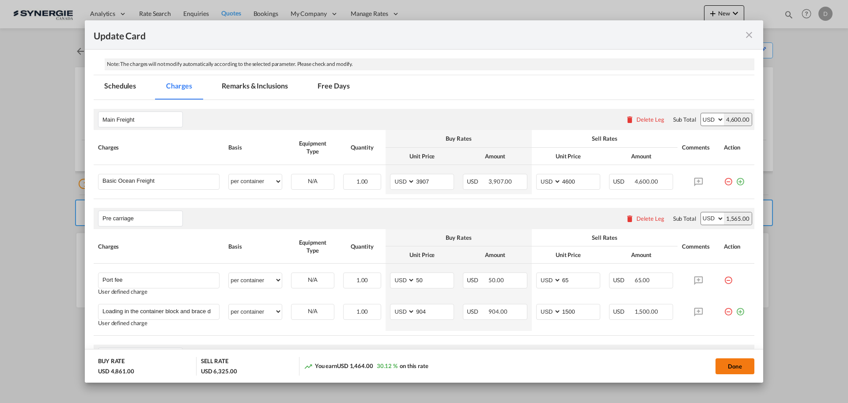
type input "29 Sep 2025"
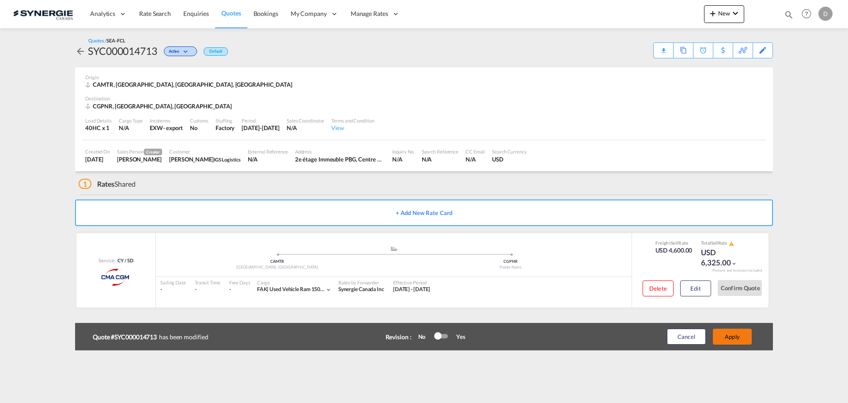
click at [738, 339] on button "Apply" at bounding box center [732, 336] width 39 height 16
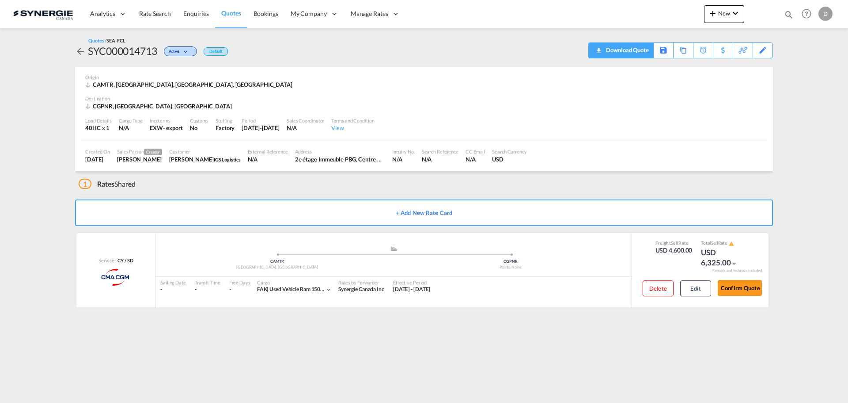
click at [643, 50] on div "Download Quote" at bounding box center [626, 50] width 45 height 14
click at [738, 290] on button "Confirm Quote" at bounding box center [740, 288] width 44 height 16
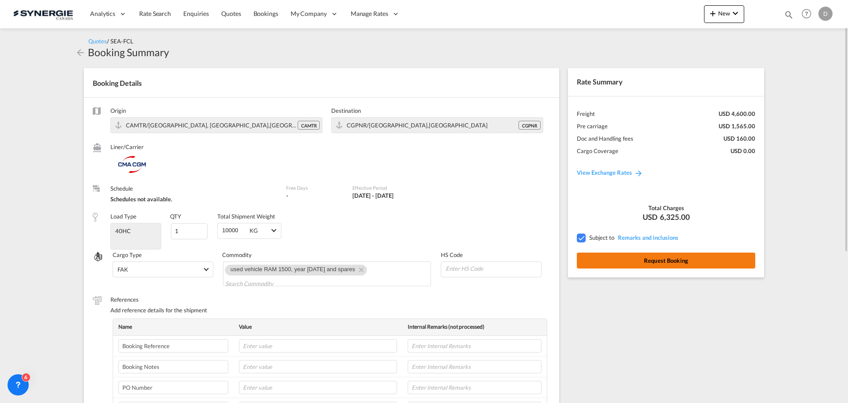
click at [668, 260] on button "Request Booking" at bounding box center [666, 260] width 178 height 16
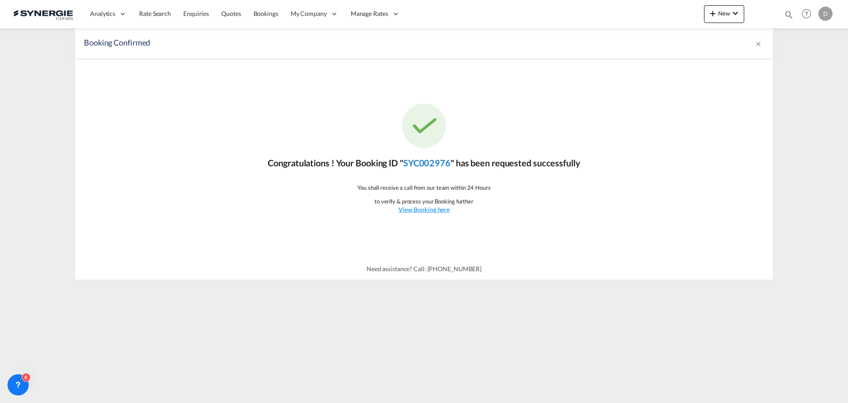
click at [433, 162] on link "SYC002976" at bounding box center [426, 162] width 47 height 11
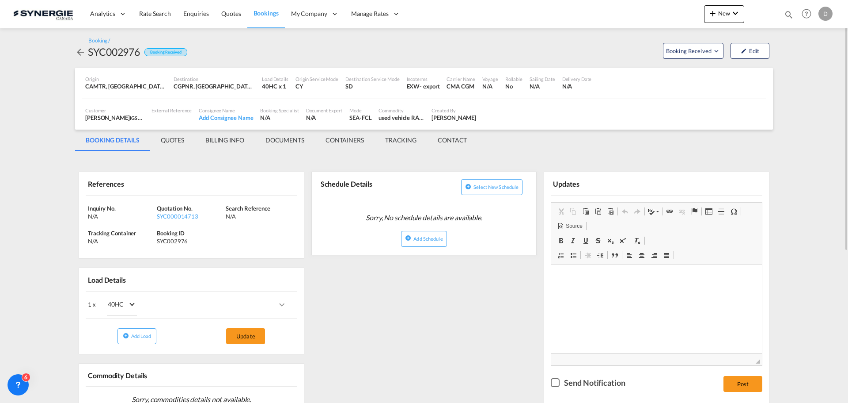
click at [117, 49] on div "SYC002976" at bounding box center [114, 52] width 52 height 14
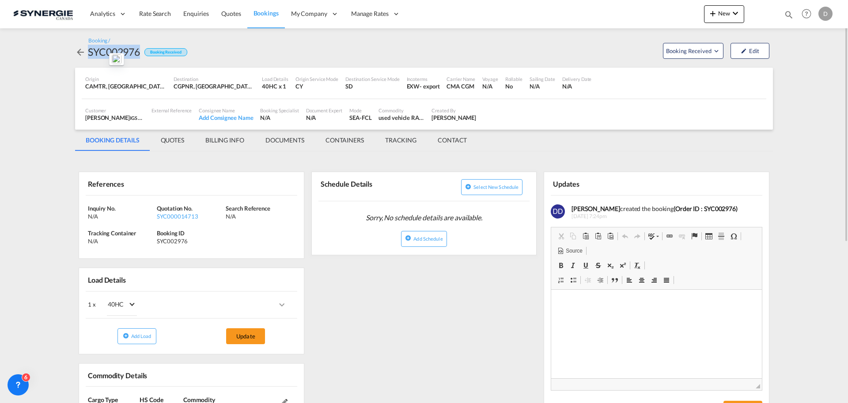
copy div "SYC002976"
